Goal: Task Accomplishment & Management: Complete application form

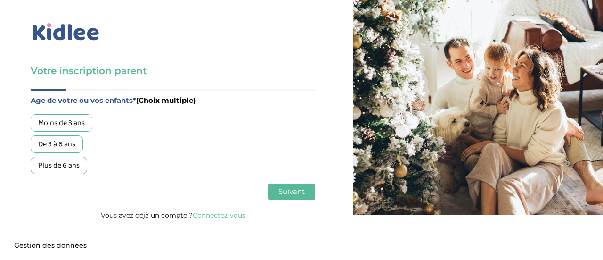
click at [54, 144] on div "De 3 à 6 ans" at bounding box center [57, 143] width 52 height 17
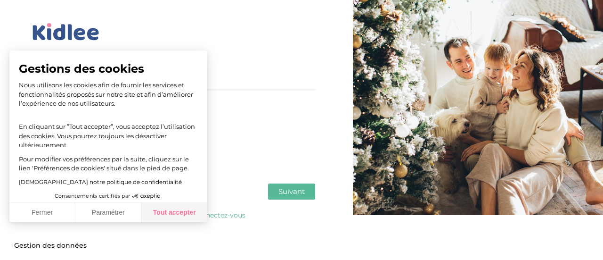
click at [164, 211] on button "Tout accepter" at bounding box center [174, 213] width 66 height 20
checkbox input "true"
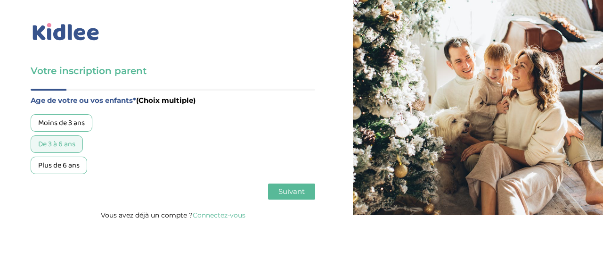
click at [301, 195] on span "Suivant" at bounding box center [291, 191] width 26 height 9
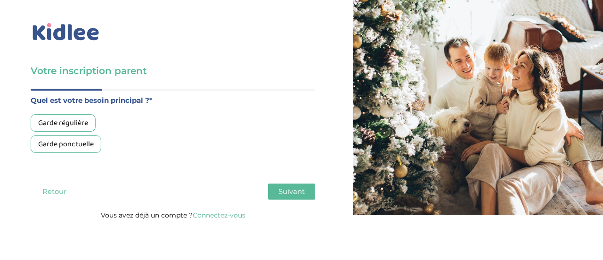
click at [50, 123] on div "Garde régulière" at bounding box center [63, 122] width 65 height 17
click at [287, 192] on span "Suivant" at bounding box center [291, 191] width 26 height 9
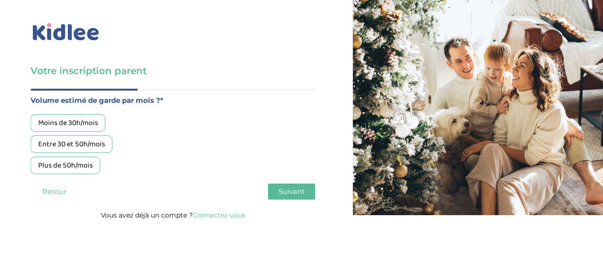
click at [55, 124] on div "Moins de 30h/mois" at bounding box center [68, 122] width 75 height 17
click at [299, 187] on span "Suivant" at bounding box center [291, 191] width 26 height 9
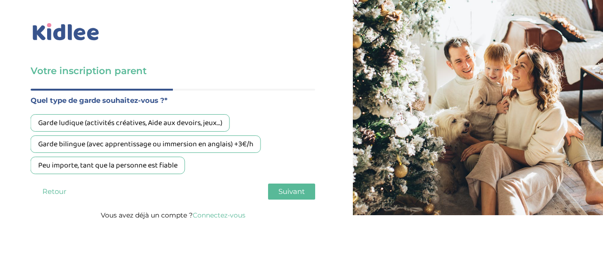
click at [147, 124] on div "Garde ludique (activités créatives, Aide aux devoirs, jeux…)" at bounding box center [130, 122] width 199 height 17
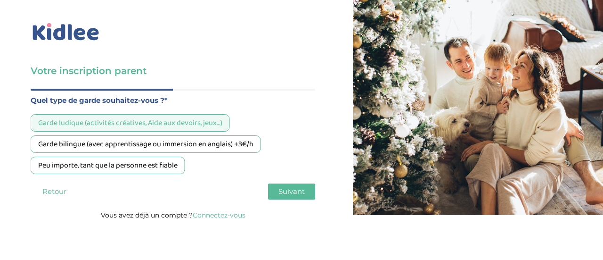
click at [291, 190] on span "Suivant" at bounding box center [291, 191] width 26 height 9
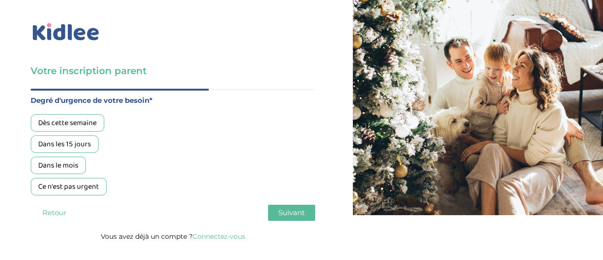
click at [61, 164] on div "Dans le mois" at bounding box center [58, 164] width 55 height 17
click at [58, 123] on div "Dès cette semaine" at bounding box center [67, 122] width 73 height 17
click at [286, 215] on span "Suivant" at bounding box center [291, 212] width 26 height 9
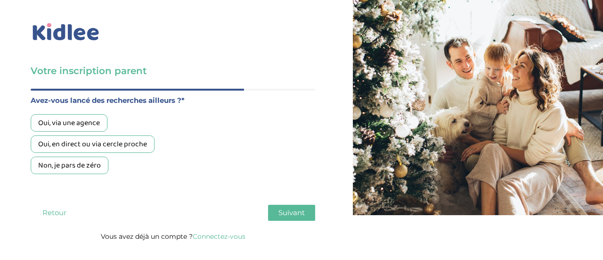
click at [75, 125] on div "Oui, via une agence" at bounding box center [69, 122] width 77 height 17
click at [286, 210] on span "Suivant" at bounding box center [291, 212] width 26 height 9
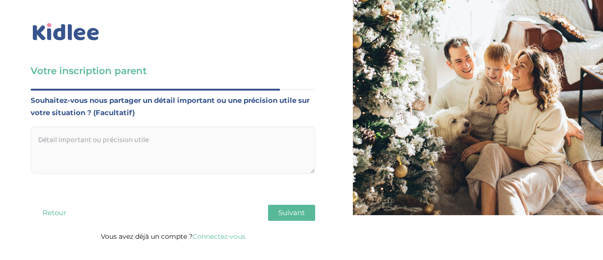
click at [156, 146] on textarea at bounding box center [173, 149] width 284 height 47
click at [283, 215] on span "Suivant" at bounding box center [291, 212] width 26 height 9
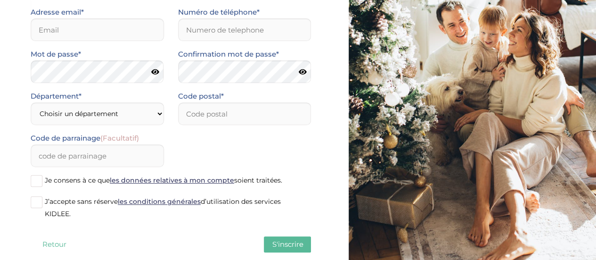
scroll to position [149, 0]
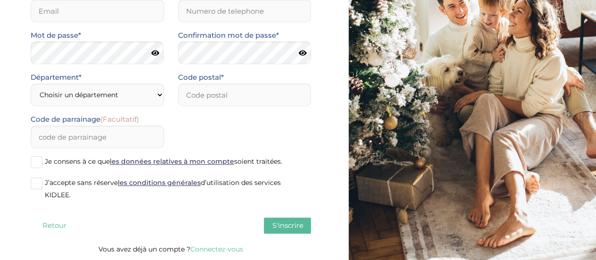
click at [38, 159] on span at bounding box center [37, 162] width 12 height 12
click at [0, 0] on input "Je consens à ce que les données relatives à mon compte soient traitées." at bounding box center [0, 0] width 0 height 0
click at [35, 185] on span at bounding box center [37, 183] width 12 height 12
click at [0, 0] on input "J’accepte sans réserve les conditions générales d’utilisation des services KIDL…" at bounding box center [0, 0] width 0 height 0
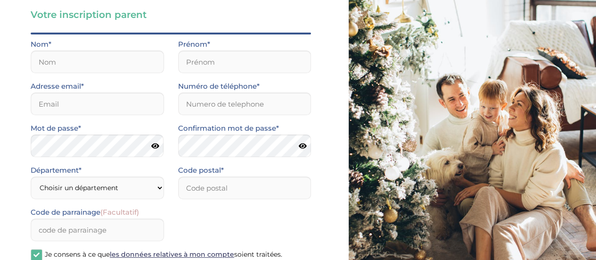
scroll to position [55, 0]
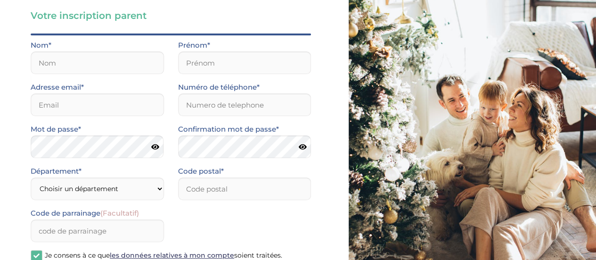
drag, startPoint x: 391, startPoint y: 159, endPoint x: 496, endPoint y: 80, distance: 131.5
click at [496, 80] on div at bounding box center [476, 149] width 254 height 408
